Goal: Information Seeking & Learning: Check status

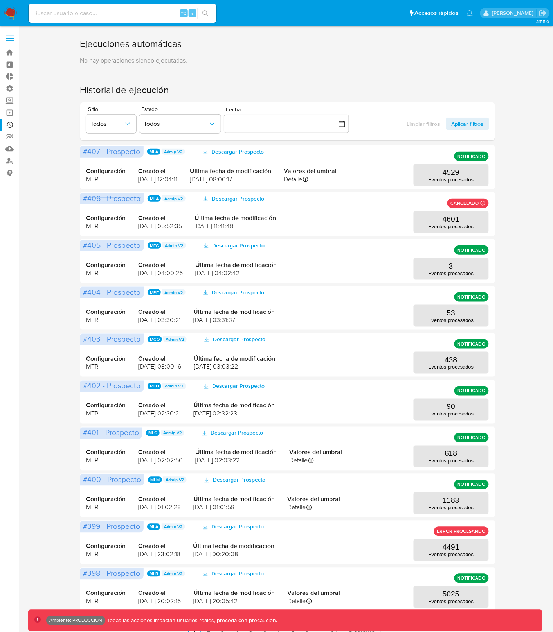
drag, startPoint x: 535, startPoint y: 183, endPoint x: 515, endPoint y: 193, distance: 22.0
click at [535, 183] on div "Ejecuciones automáticas No hay operaciones siendo ejecutadas. Historial de ejec…" at bounding box center [287, 337] width 518 height 599
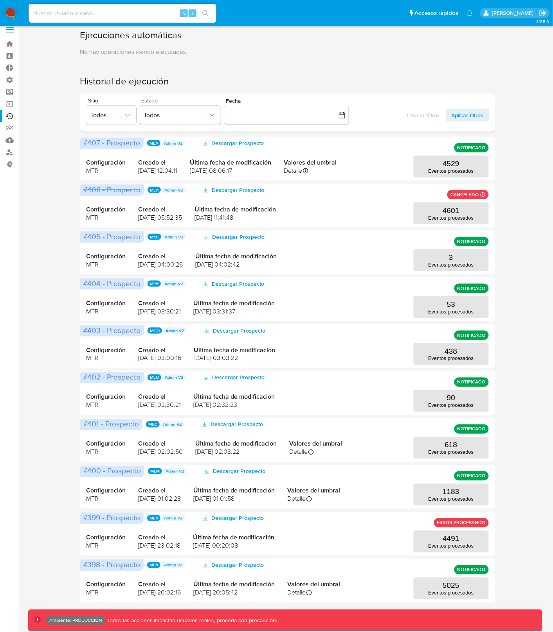
scroll to position [9, 0]
click at [473, 523] on span "ERROR PROCESANDO" at bounding box center [461, 522] width 49 height 3
click at [469, 535] on button "4491 Eventos procesados" at bounding box center [450, 542] width 75 height 22
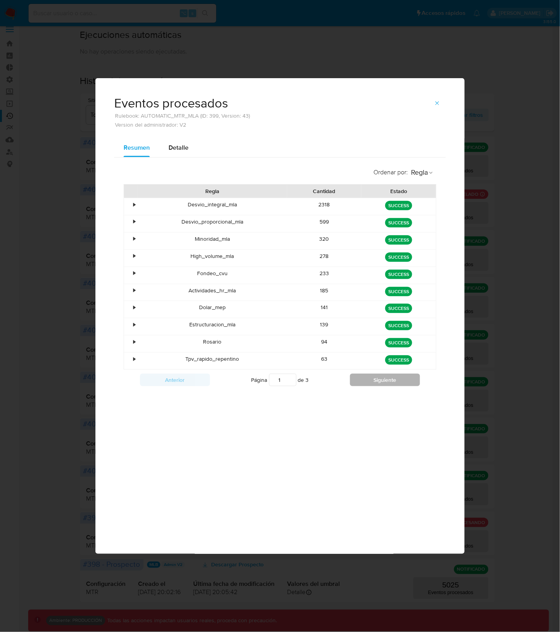
click at [359, 382] on button "Siguiente" at bounding box center [385, 380] width 70 height 13
click at [360, 382] on button "Siguiente" at bounding box center [385, 380] width 70 height 13
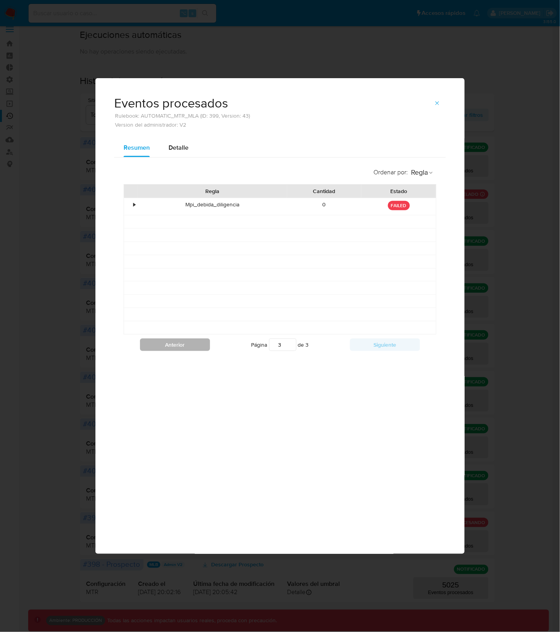
click at [205, 346] on button "Anterior" at bounding box center [175, 345] width 70 height 13
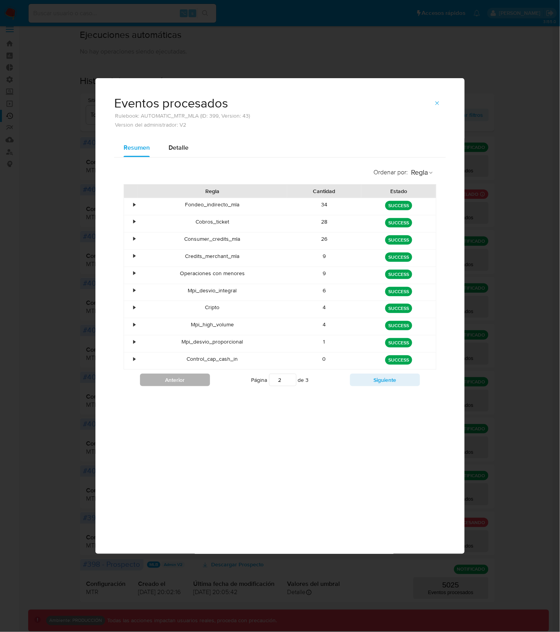
click at [205, 346] on div "Mpi_desvio_proporcional" at bounding box center [212, 344] width 149 height 17
click at [202, 370] on div "Control_cap_cash_in" at bounding box center [212, 361] width 149 height 17
click at [199, 379] on button "Anterior" at bounding box center [175, 380] width 70 height 13
click at [394, 376] on div "Anterior Página 1 de 3 Siguiente" at bounding box center [280, 380] width 313 height 20
click at [394, 377] on button "Siguiente" at bounding box center [385, 380] width 70 height 13
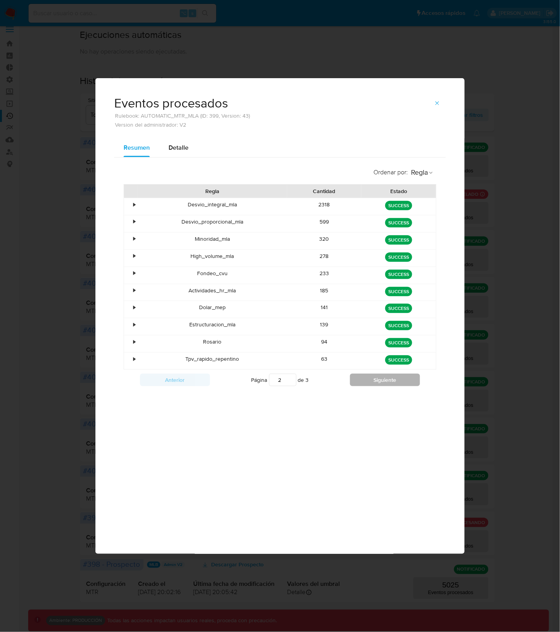
click at [394, 378] on button "Siguiente" at bounding box center [385, 380] width 70 height 13
type input "3"
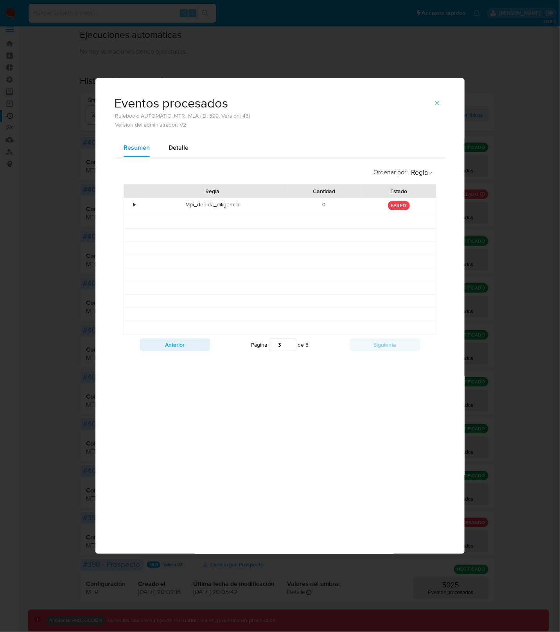
click at [437, 104] on icon "button" at bounding box center [437, 103] width 4 height 4
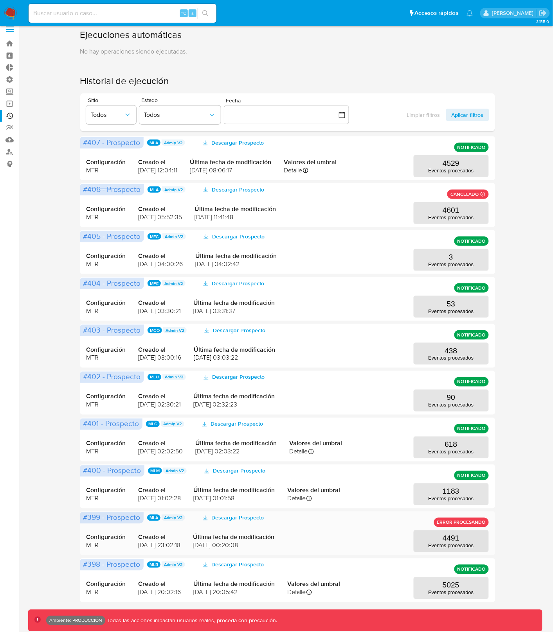
click at [462, 515] on div "Configuración MTR Creado el [DATE] 23:02:18 Última fecha de modificación [DATE]…" at bounding box center [287, 534] width 402 height 38
click at [461, 521] on span "ERROR PROCESANDO" at bounding box center [461, 522] width 49 height 3
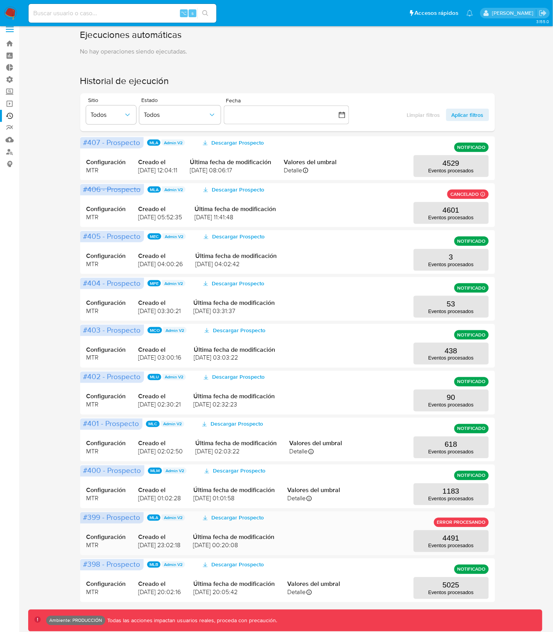
click at [461, 521] on span "ERROR PROCESANDO" at bounding box center [461, 522] width 49 height 3
click at [455, 207] on p "4601" at bounding box center [450, 210] width 17 height 9
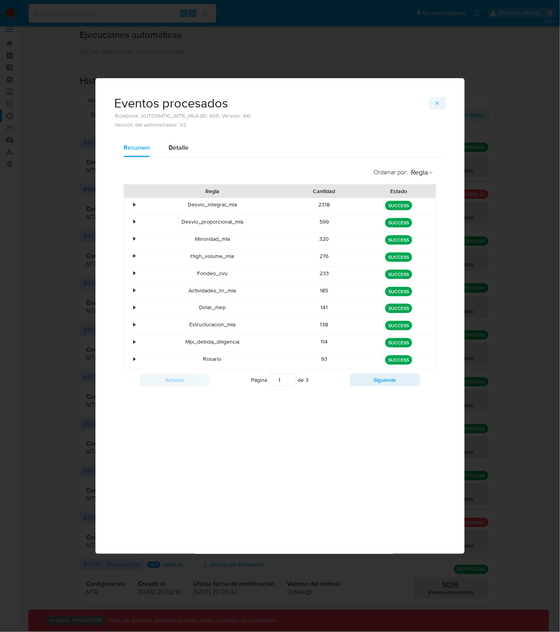
click at [441, 109] on button "button" at bounding box center [437, 103] width 17 height 13
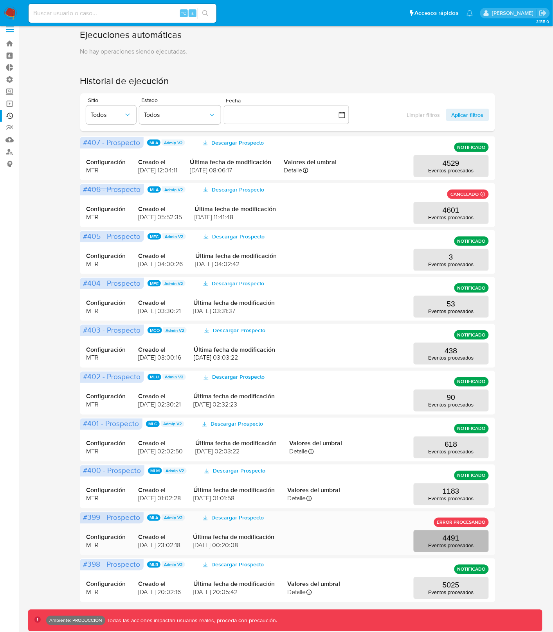
click at [459, 547] on p "Eventos procesados" at bounding box center [450, 546] width 45 height 6
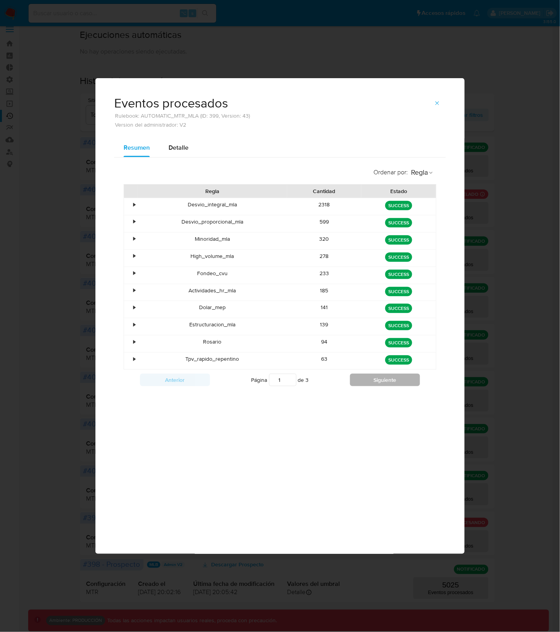
click at [407, 386] on button "Siguiente" at bounding box center [385, 380] width 70 height 13
type input "3"
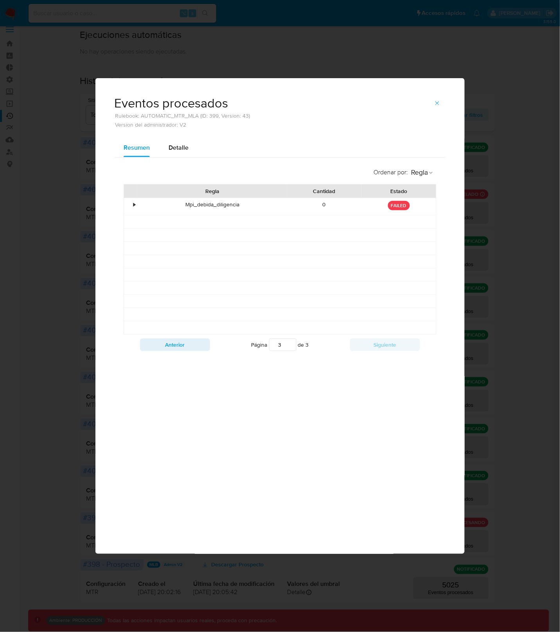
click at [441, 107] on button "button" at bounding box center [437, 103] width 17 height 13
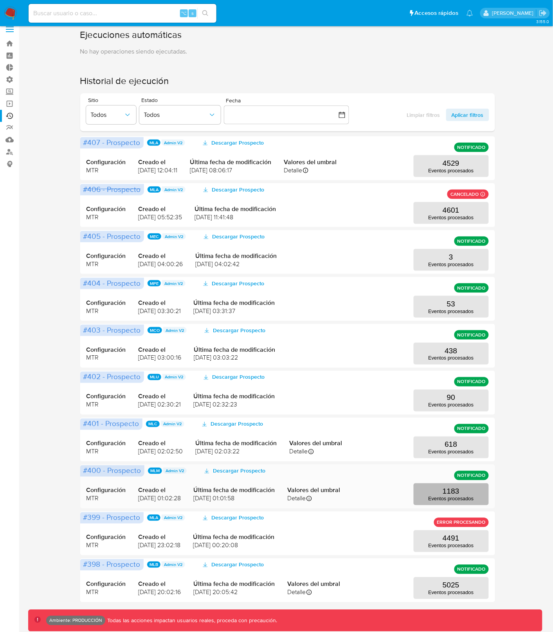
click at [456, 494] on p "1183" at bounding box center [450, 492] width 17 height 9
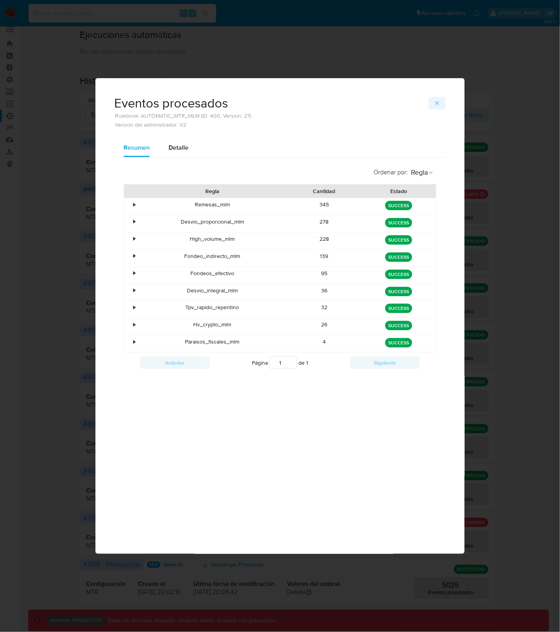
click at [433, 105] on button "button" at bounding box center [437, 103] width 17 height 13
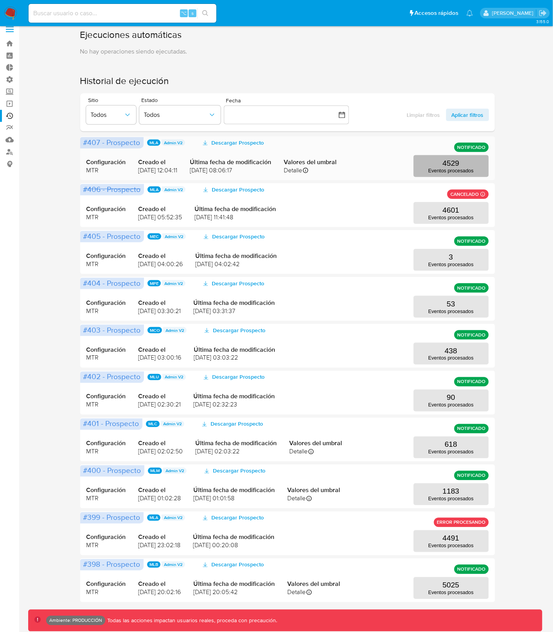
click at [448, 162] on p "4529" at bounding box center [450, 163] width 17 height 9
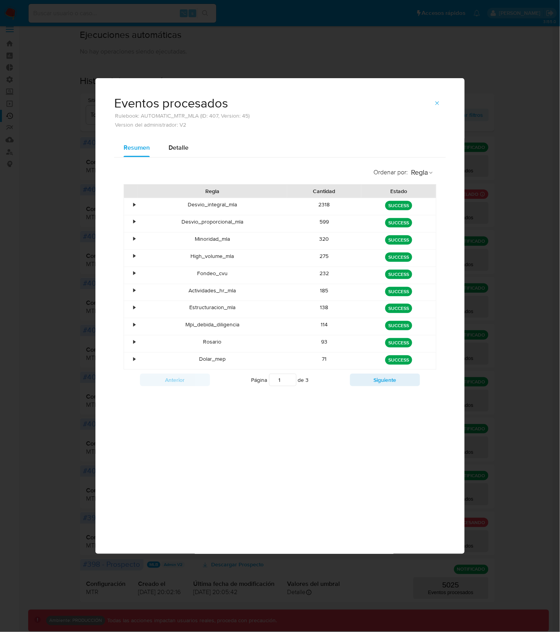
click at [400, 207] on p "SUCCESS" at bounding box center [398, 205] width 27 height 9
click at [181, 146] on span "Detalle" at bounding box center [179, 147] width 20 height 9
select select "10"
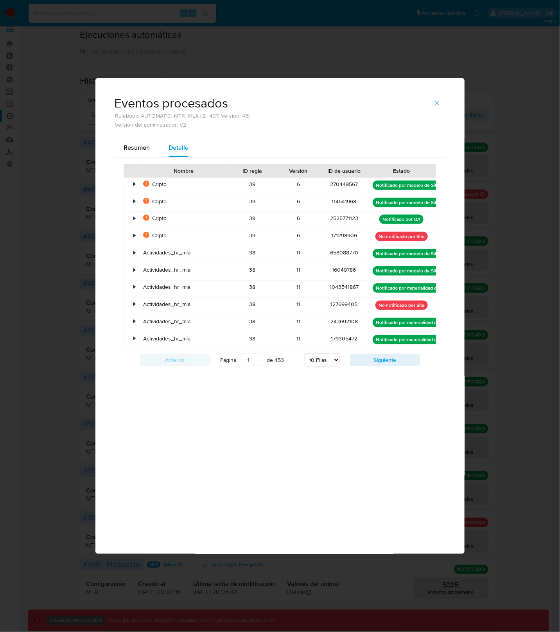
click at [136, 253] on div "•" at bounding box center [131, 254] width 14 height 17
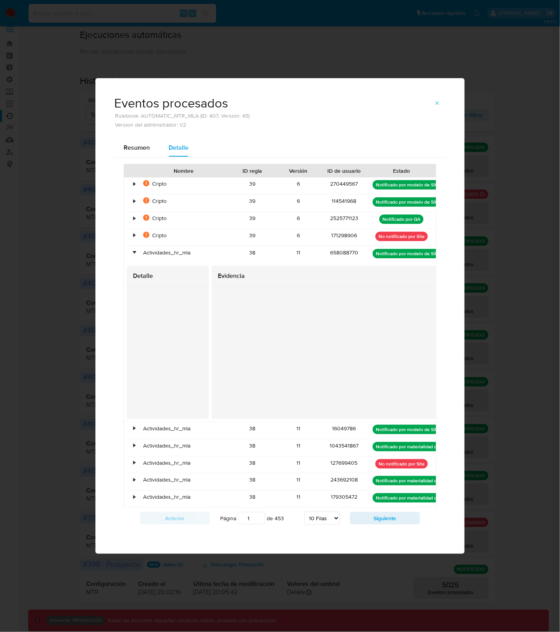
click at [135, 252] on div "•" at bounding box center [134, 252] width 2 height 7
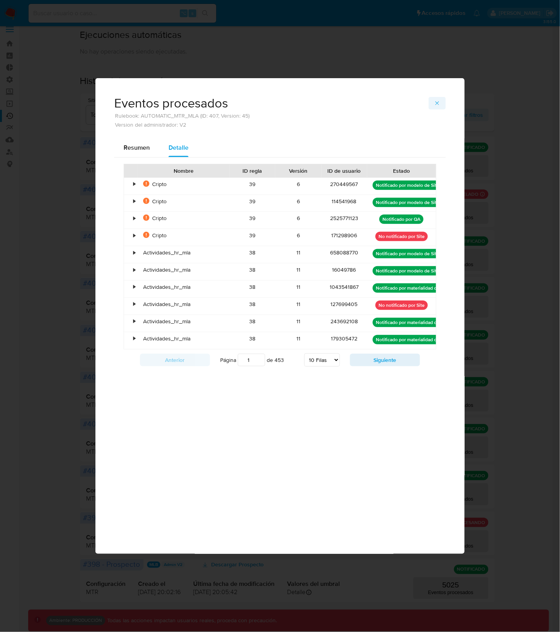
drag, startPoint x: 447, startPoint y: 102, endPoint x: 443, endPoint y: 103, distance: 4.5
click at [445, 102] on div "Eventos procesados Rulebook: AUTOMATIC_MTR_MLA (ID: 407, Version: 45) Version d…" at bounding box center [279, 108] width 369 height 60
click at [443, 103] on button "button" at bounding box center [437, 103] width 17 height 13
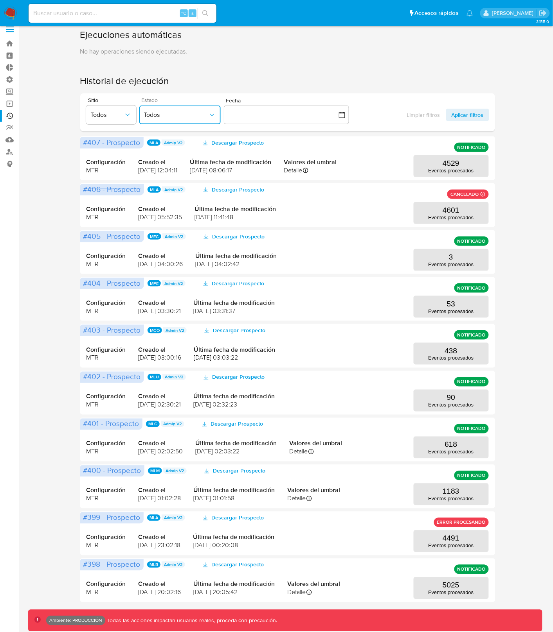
click at [176, 113] on span "Todos" at bounding box center [176, 115] width 64 height 8
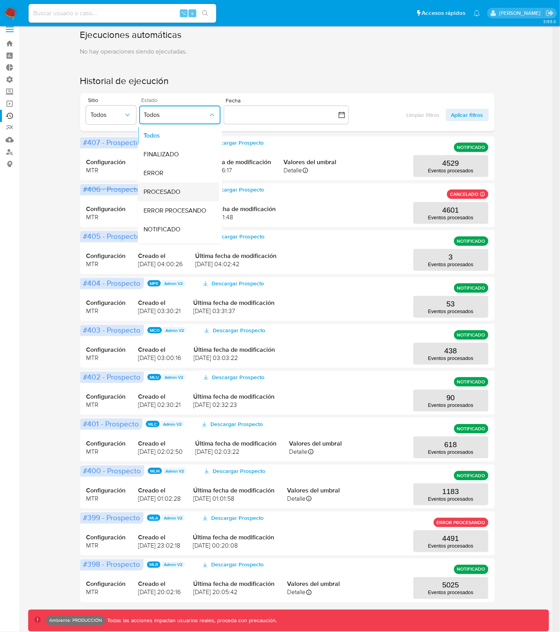
click at [184, 190] on div "PROCESADO" at bounding box center [176, 192] width 64 height 19
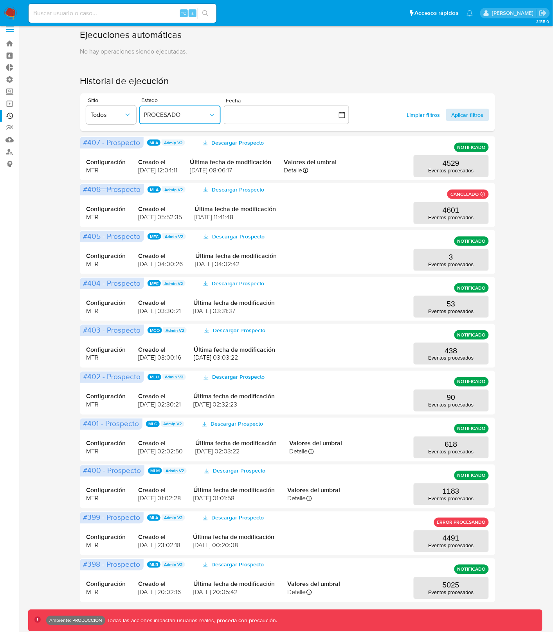
click at [467, 118] on span "Aplicar filtros" at bounding box center [467, 115] width 32 height 13
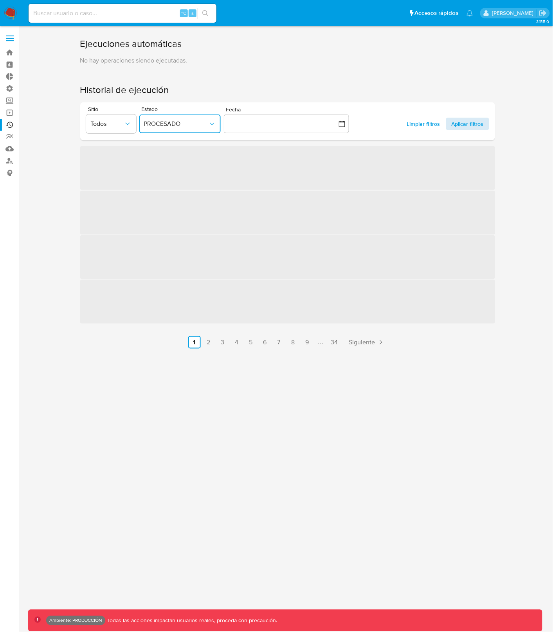
scroll to position [0, 0]
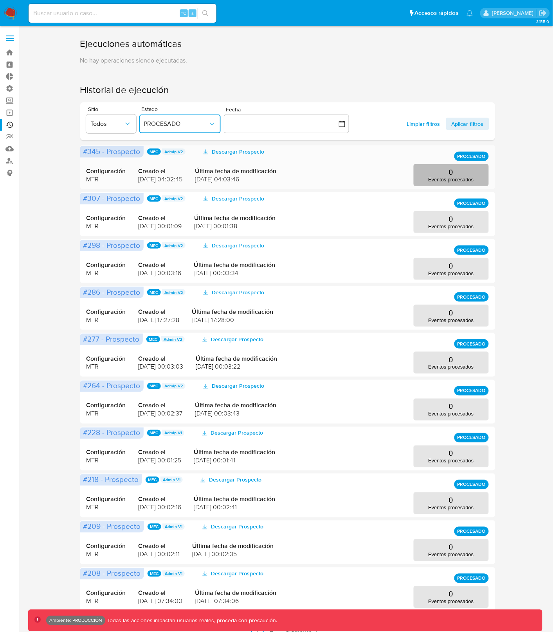
click at [457, 177] on p "Eventos procesados" at bounding box center [450, 180] width 45 height 6
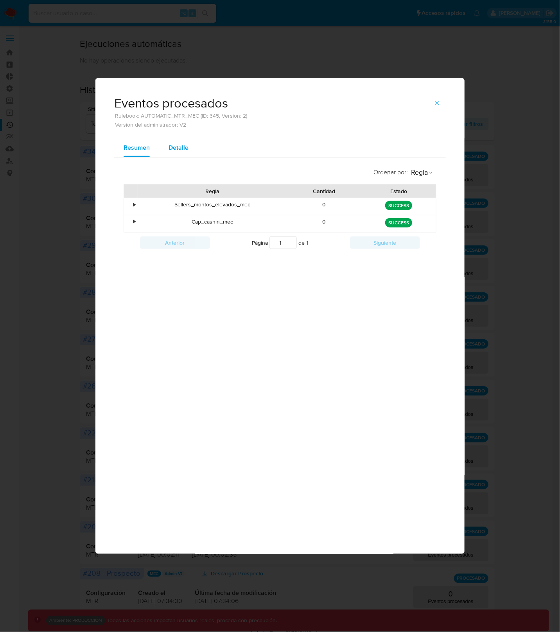
click at [183, 151] on span "Detalle" at bounding box center [179, 147] width 20 height 9
select select "10"
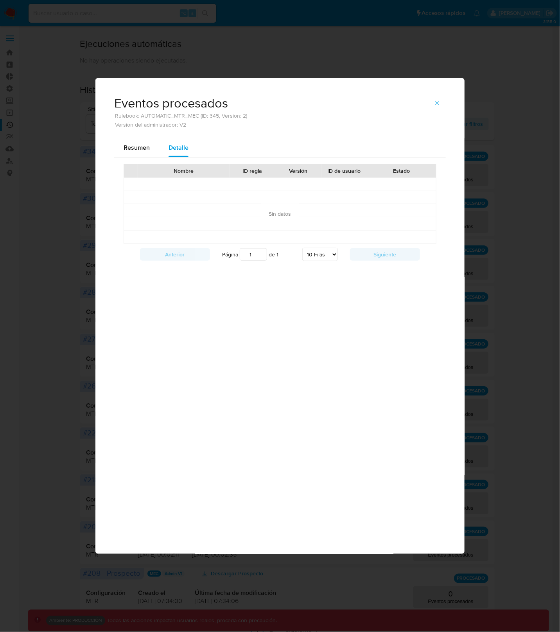
click at [436, 111] on div "Eventos procesados Rulebook: AUTOMATIC_MTR_MEC (ID: 345, Version: 2) Version de…" at bounding box center [280, 112] width 332 height 31
click at [438, 106] on span "button" at bounding box center [437, 103] width 6 height 11
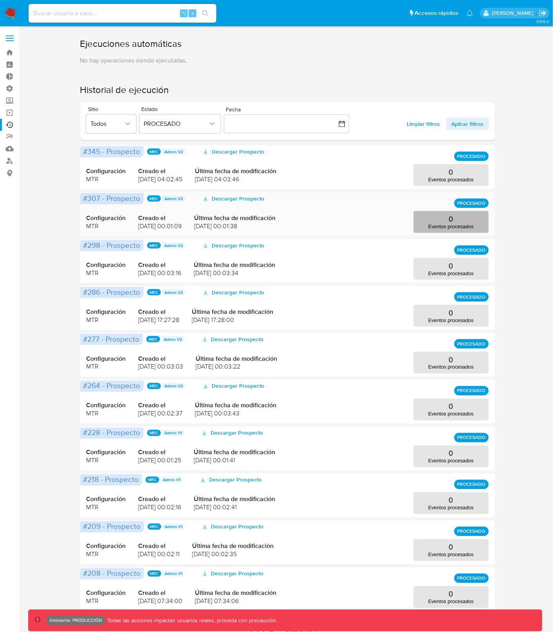
click at [441, 223] on button "0 Eventos procesados" at bounding box center [450, 222] width 75 height 22
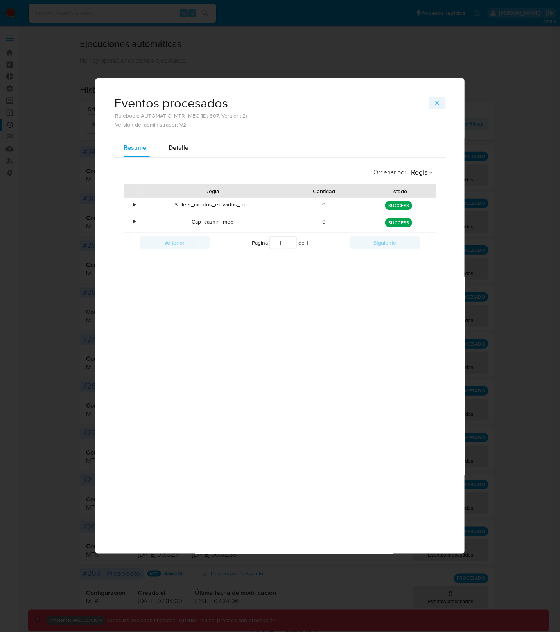
click at [436, 98] on span "button" at bounding box center [437, 103] width 6 height 11
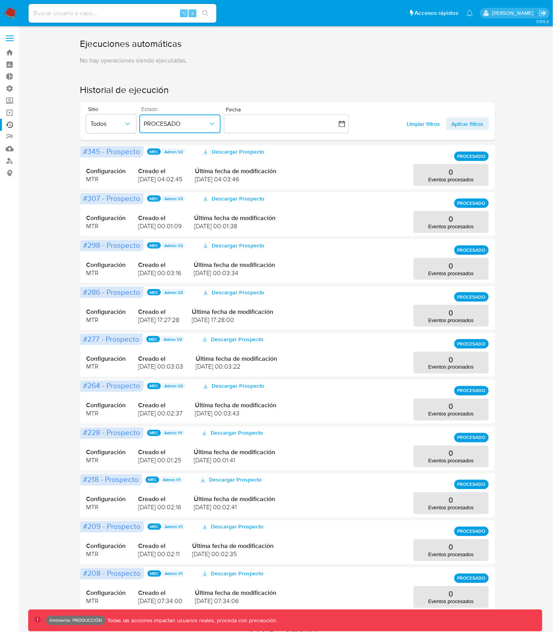
click at [190, 119] on button "PROCESADO" at bounding box center [179, 124] width 81 height 19
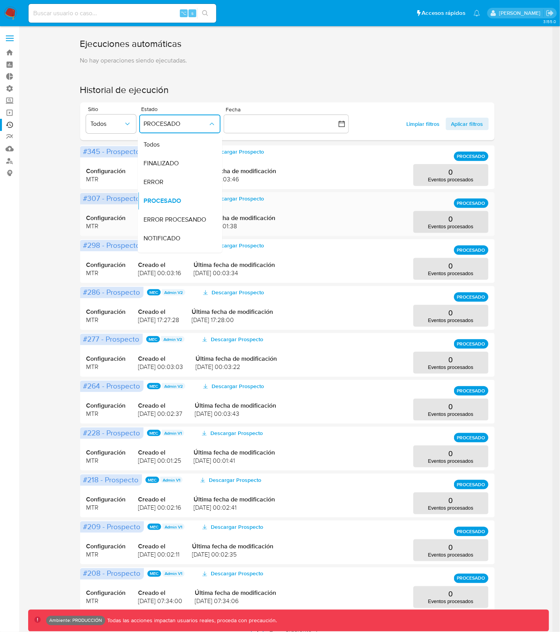
drag, startPoint x: 190, startPoint y: 212, endPoint x: 203, endPoint y: 210, distance: 13.1
click at [190, 212] on div "ERROR PROCESANDO" at bounding box center [176, 220] width 64 height 19
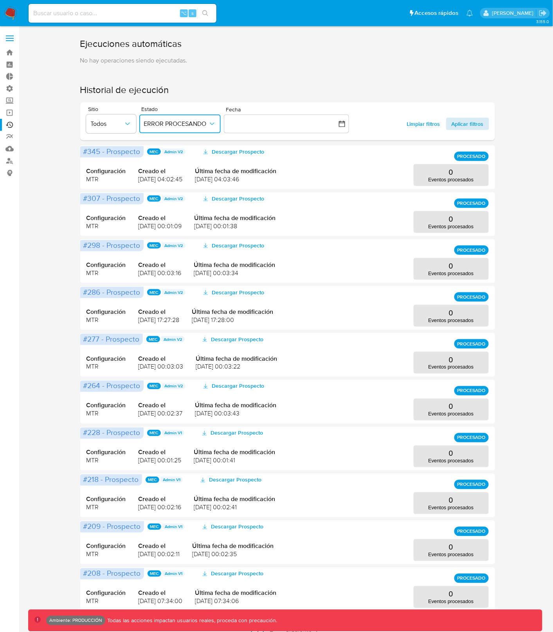
click at [485, 130] on button "Aplicar filtros" at bounding box center [467, 124] width 43 height 13
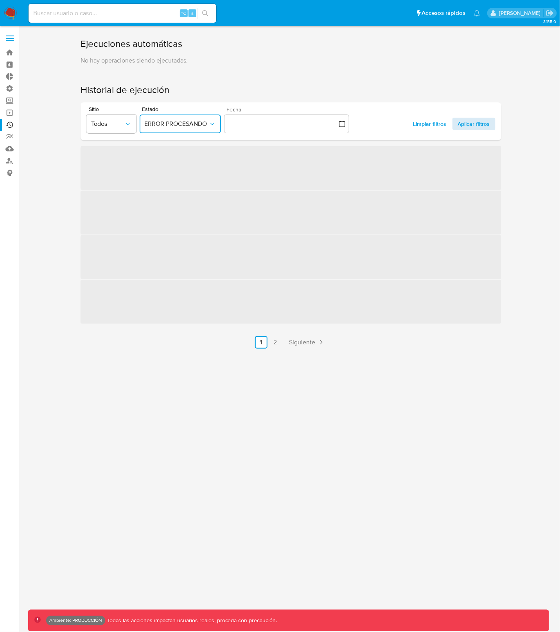
click at [477, 124] on span "Aplicar filtros" at bounding box center [474, 124] width 32 height 13
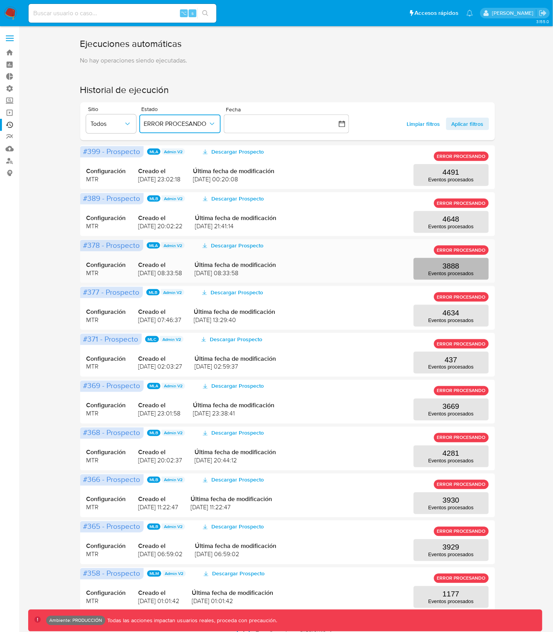
click at [469, 265] on button "3888 Eventos procesados" at bounding box center [450, 269] width 75 height 22
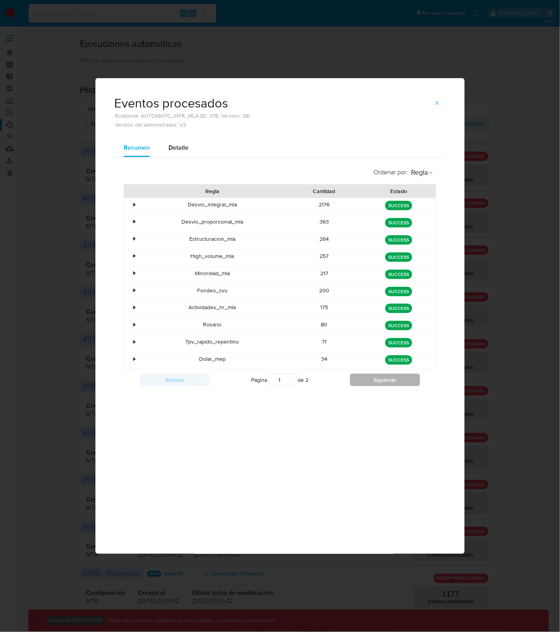
click at [379, 378] on button "Siguiente" at bounding box center [385, 380] width 70 height 13
type input "2"
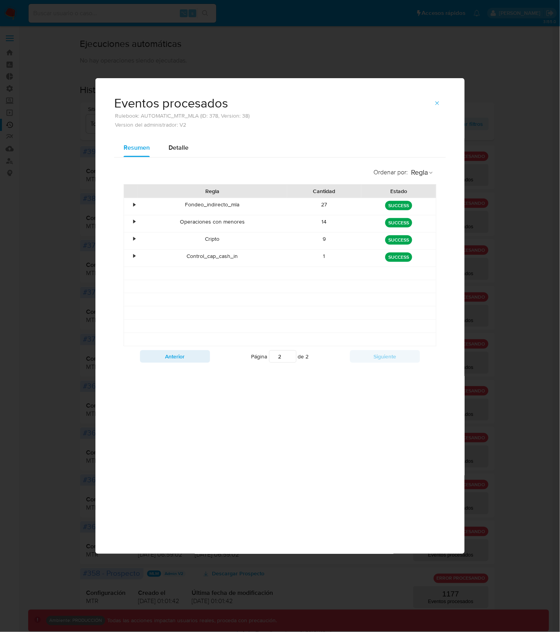
click at [441, 104] on button "button" at bounding box center [437, 103] width 17 height 13
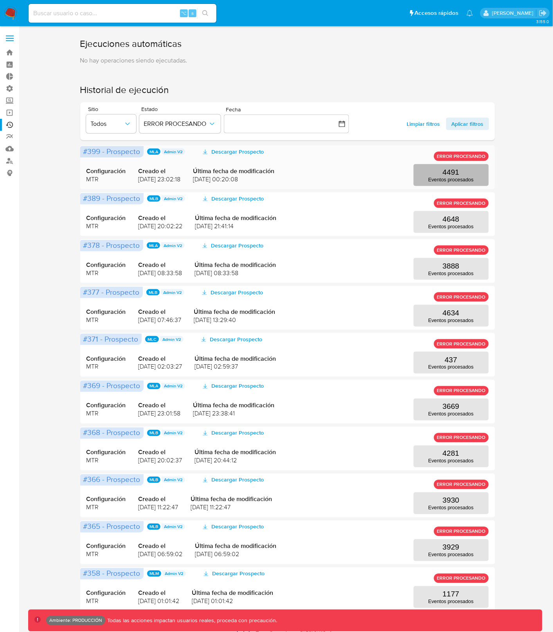
click at [461, 183] on button "4491 Eventos procesados" at bounding box center [450, 175] width 75 height 22
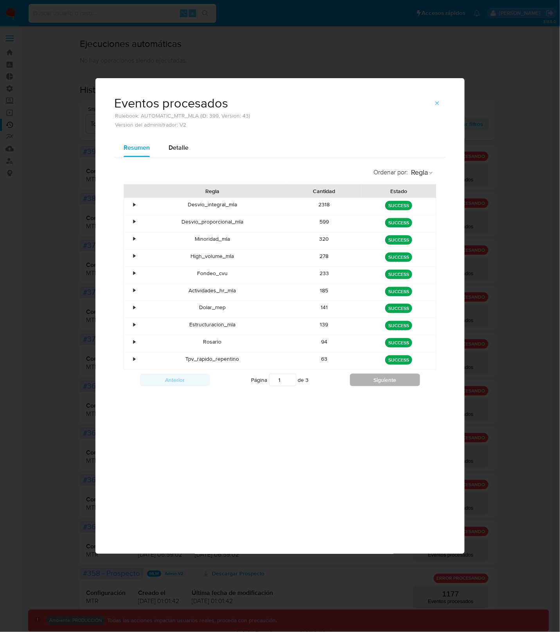
click at [378, 386] on button "Siguiente" at bounding box center [385, 380] width 70 height 13
click at [397, 372] on div "Anterior Página 2 de 3 Siguiente" at bounding box center [280, 380] width 313 height 20
click at [397, 376] on div "Anterior Página 2 de 3 Siguiente" at bounding box center [280, 380] width 313 height 20
click at [398, 377] on button "Siguiente" at bounding box center [385, 380] width 70 height 13
type input "3"
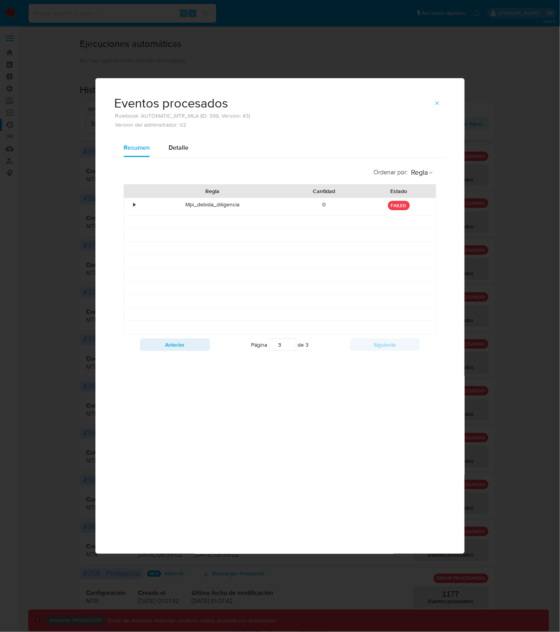
drag, startPoint x: 435, startPoint y: 105, endPoint x: 444, endPoint y: 120, distance: 17.0
click at [436, 105] on icon "button" at bounding box center [437, 103] width 6 height 6
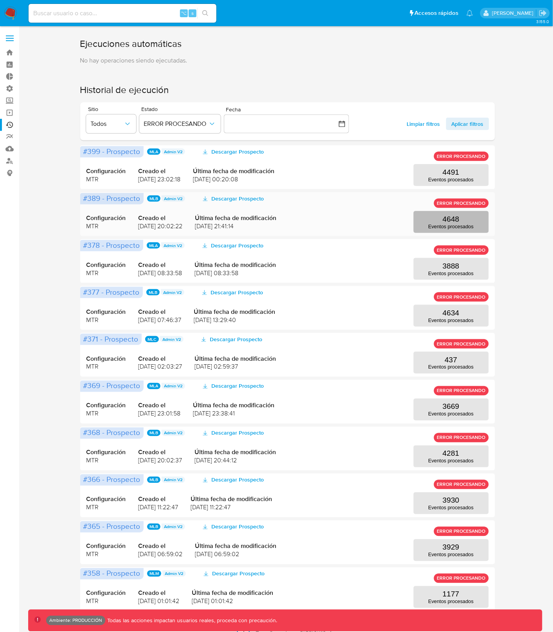
click at [470, 221] on button "4648 Eventos procesados" at bounding box center [450, 222] width 75 height 22
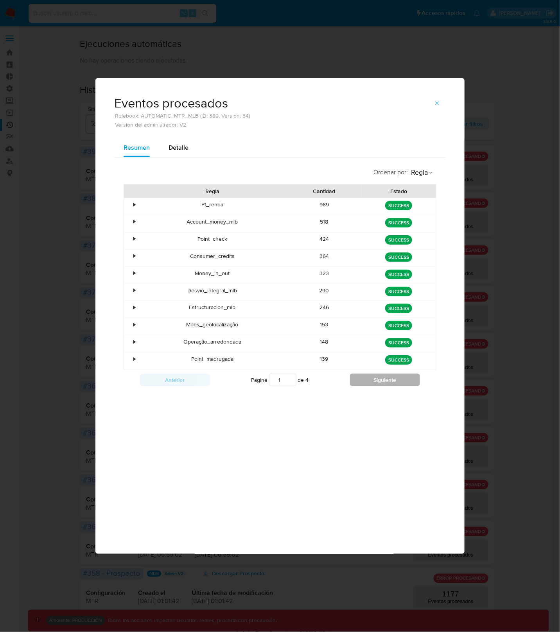
click at [377, 377] on button "Siguiente" at bounding box center [385, 380] width 70 height 13
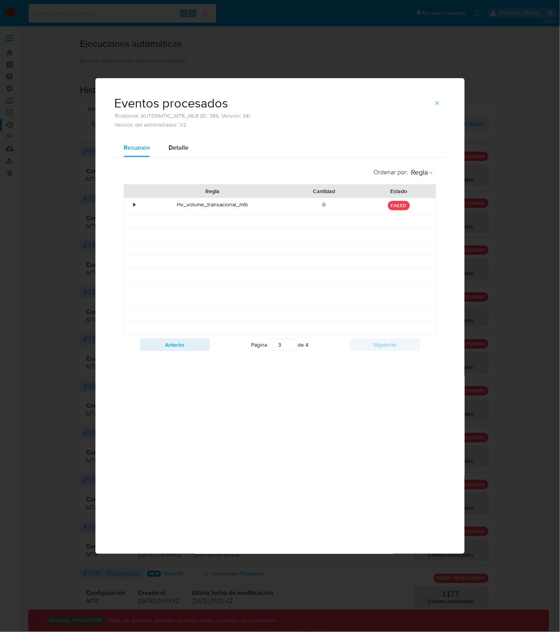
type input "4"
click at [437, 103] on icon "button" at bounding box center [437, 103] width 6 height 6
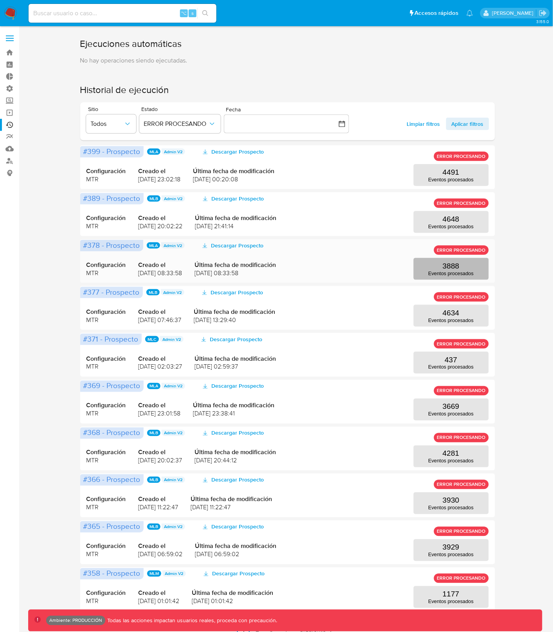
click at [466, 272] on p "Eventos procesados" at bounding box center [450, 274] width 45 height 6
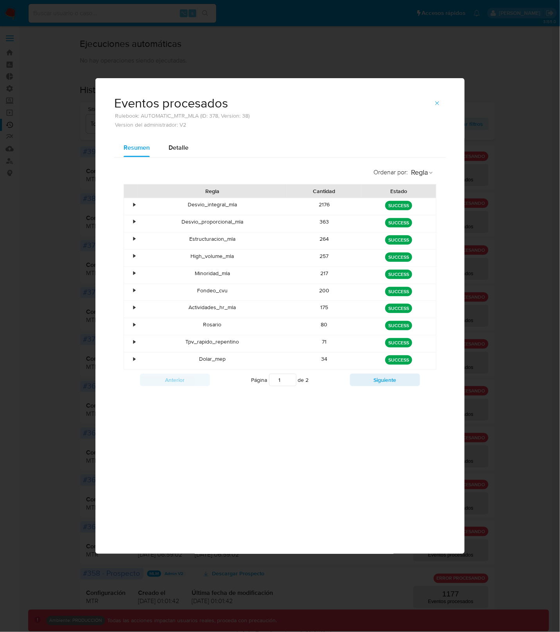
click at [377, 379] on button "Siguiente" at bounding box center [385, 380] width 70 height 13
type input "2"
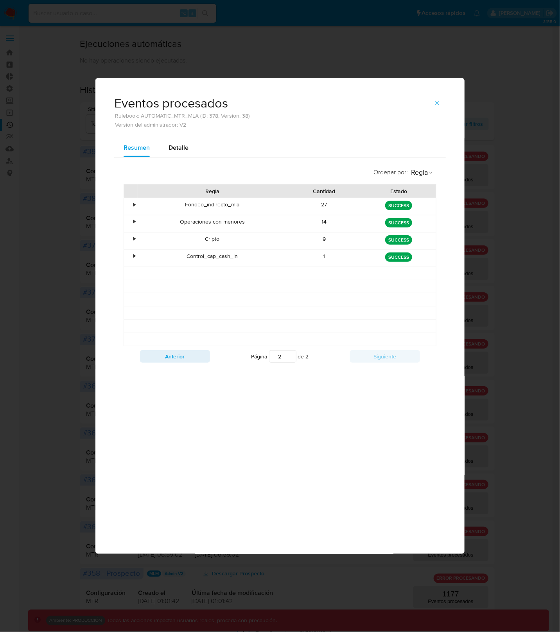
click at [440, 109] on button "button" at bounding box center [437, 103] width 17 height 13
